Goal: Complete application form

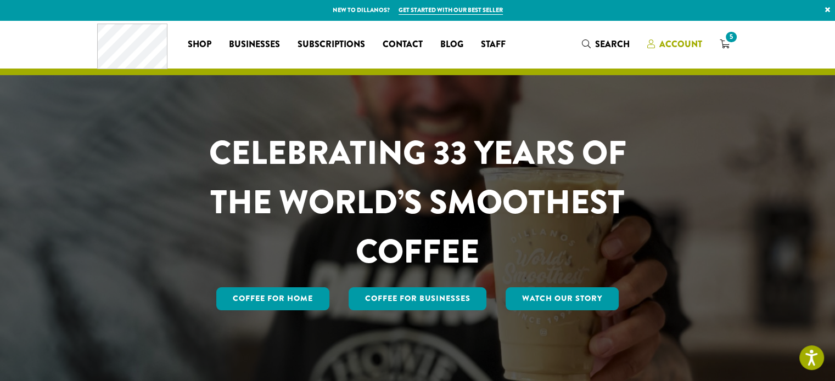
click at [564, 39] on span "Account" at bounding box center [680, 44] width 43 height 13
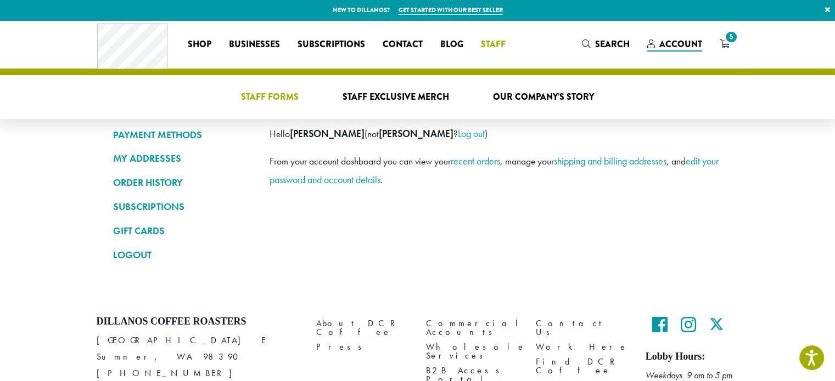
click at [295, 96] on span "Staff Forms" at bounding box center [270, 98] width 58 height 14
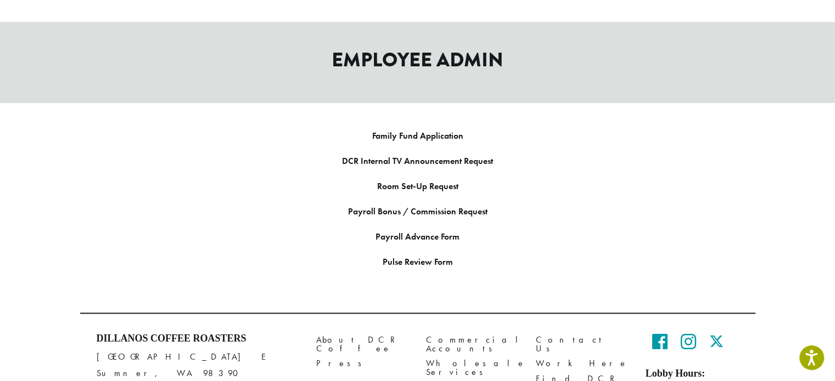
scroll to position [1631, 0]
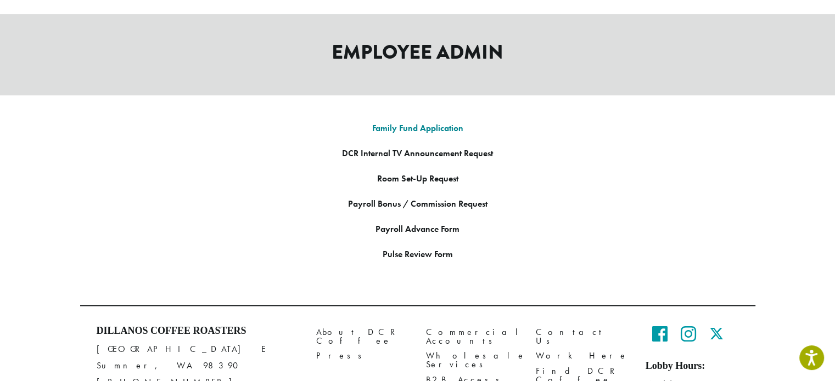
click at [418, 122] on link "Family Fund Application" at bounding box center [417, 128] width 91 height 12
